Goal: Information Seeking & Learning: Find specific fact

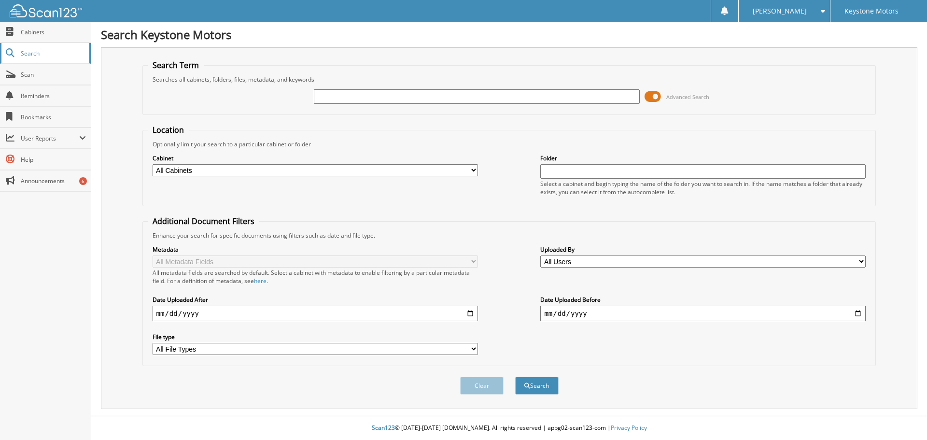
click at [26, 53] on span "Search" at bounding box center [53, 53] width 64 height 8
click at [652, 93] on span at bounding box center [653, 96] width 16 height 14
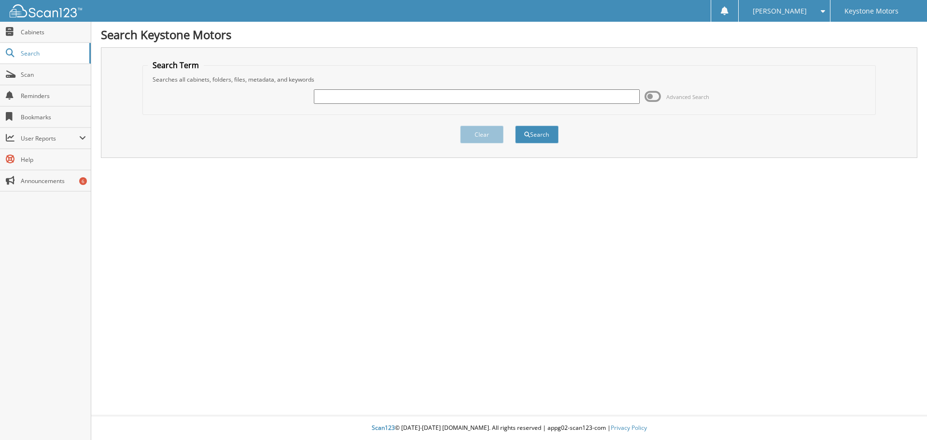
click at [589, 97] on input "text" at bounding box center [476, 96] width 325 height 14
paste input "M1682072"
type input "M1682072"
click at [530, 141] on button "Search" at bounding box center [536, 135] width 43 height 18
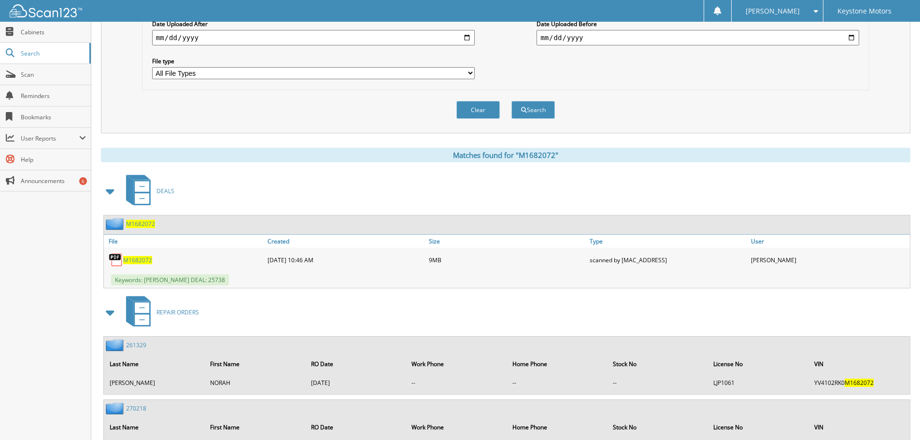
scroll to position [386, 0]
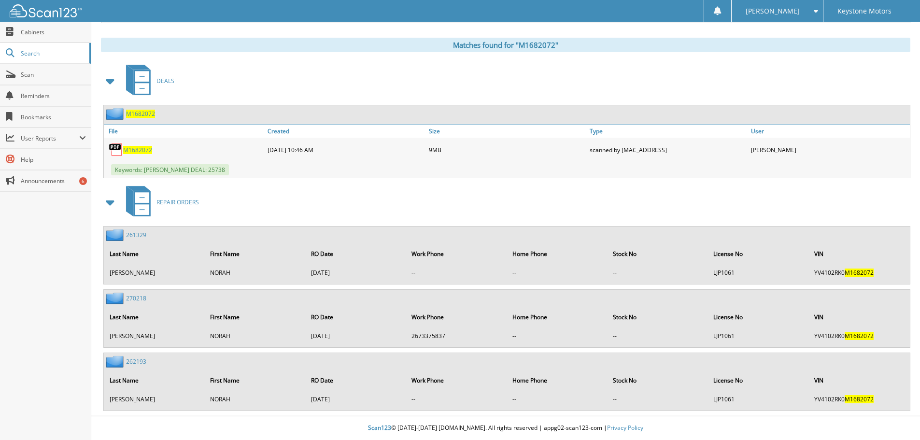
click at [141, 147] on span "M1682072" at bounding box center [137, 150] width 29 height 8
click at [143, 149] on span "M1682072" at bounding box center [137, 150] width 29 height 8
